Goal: Navigation & Orientation: Go to known website

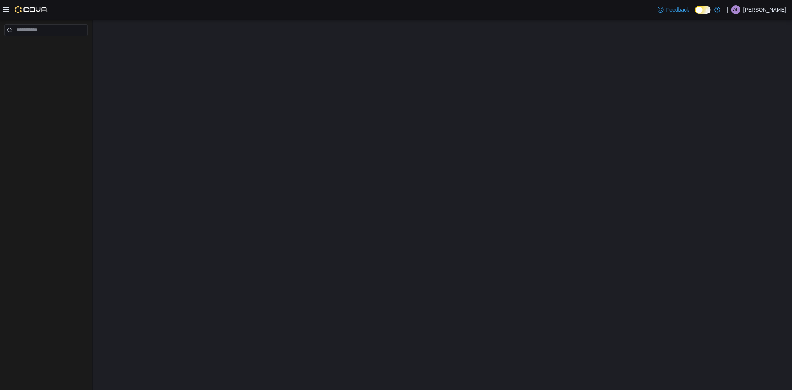
click at [767, 13] on p "Angel Little" at bounding box center [764, 9] width 43 height 9
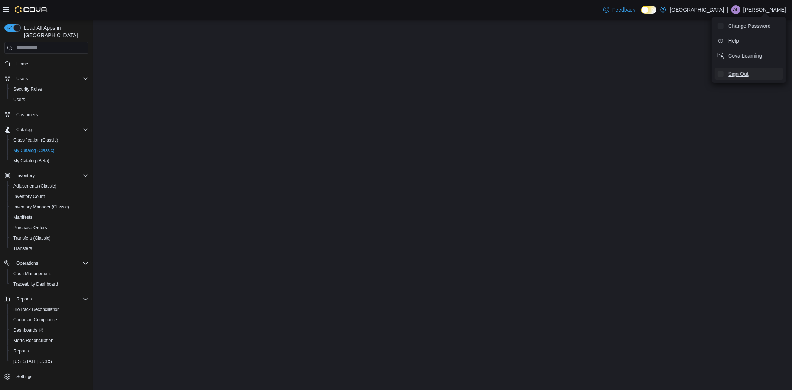
click at [740, 78] on button "Sign Out" at bounding box center [749, 74] width 68 height 12
